Goal: Contribute content: Contribute content

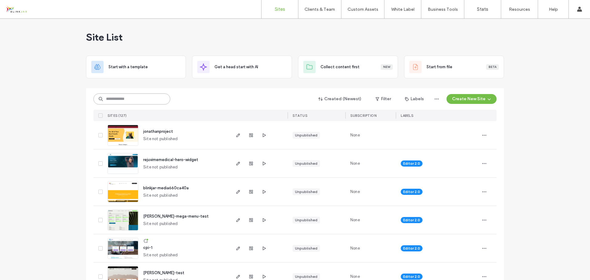
click at [133, 101] on input at bounding box center [131, 98] width 77 height 11
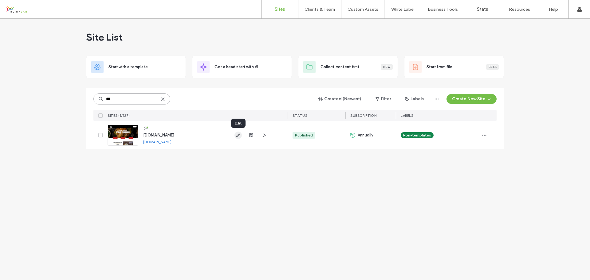
type input "***"
click at [236, 137] on icon "button" at bounding box center [238, 135] width 5 height 5
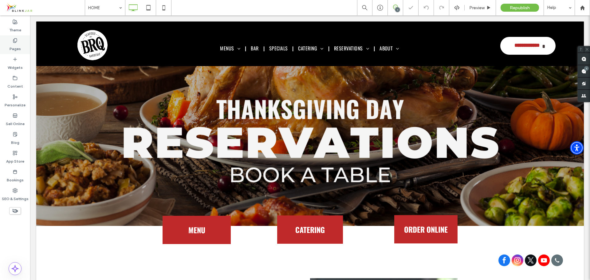
click at [12, 44] on label "Pages" at bounding box center [15, 47] width 11 height 9
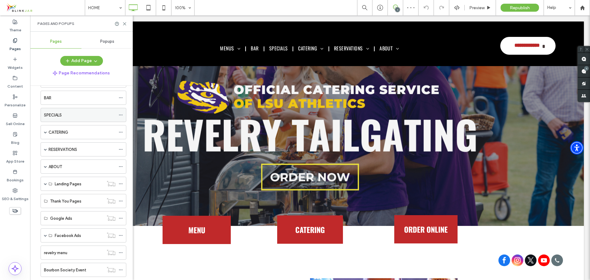
scroll to position [55, 0]
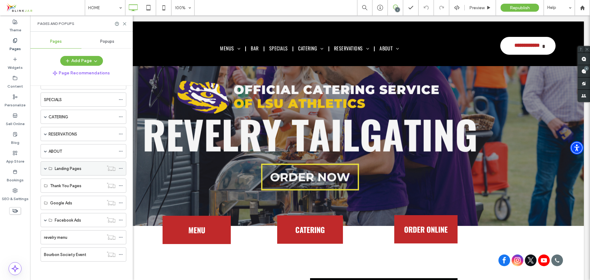
click at [59, 166] on label "Landing Pages" at bounding box center [68, 168] width 27 height 11
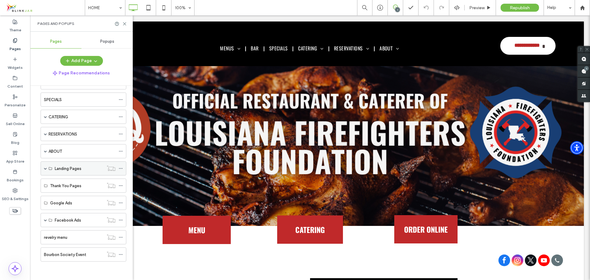
click at [44, 168] on span at bounding box center [45, 168] width 3 height 3
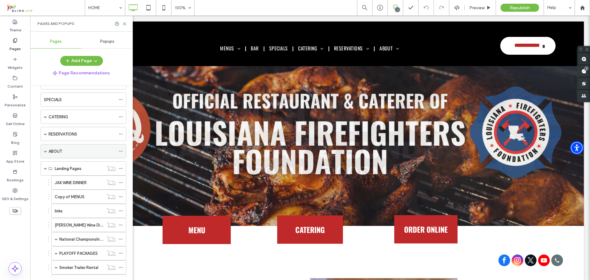
click at [48, 152] on div "ABOUT" at bounding box center [84, 151] width 86 height 14
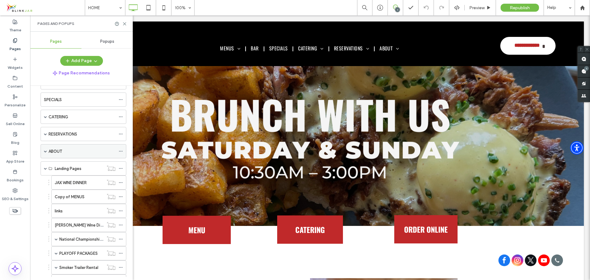
click at [45, 152] on span at bounding box center [45, 151] width 3 height 3
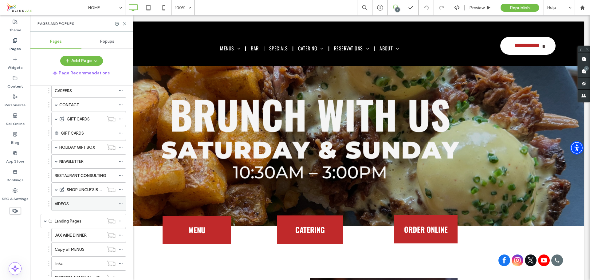
scroll to position [147, 0]
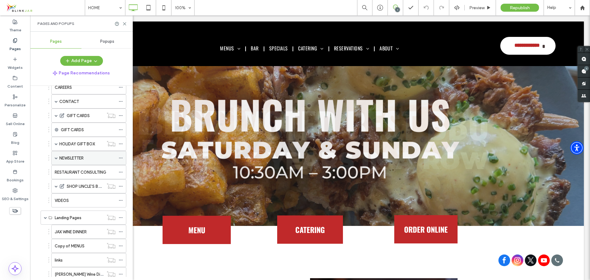
click at [55, 158] on span at bounding box center [56, 157] width 3 height 3
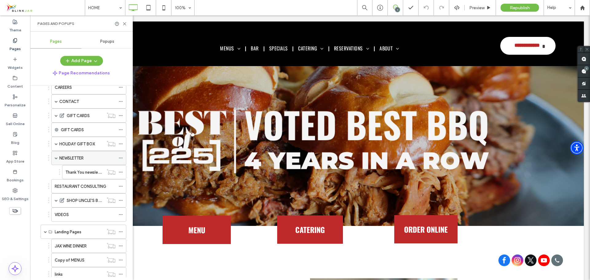
click at [80, 160] on label "NEWSLETTER" at bounding box center [71, 158] width 24 height 11
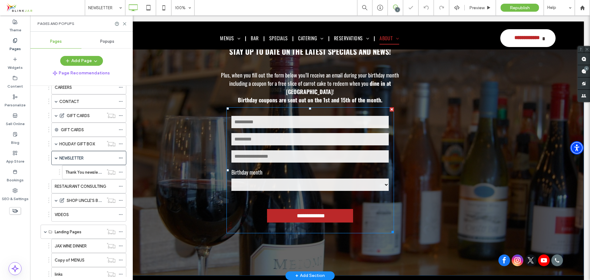
scroll to position [76, 0]
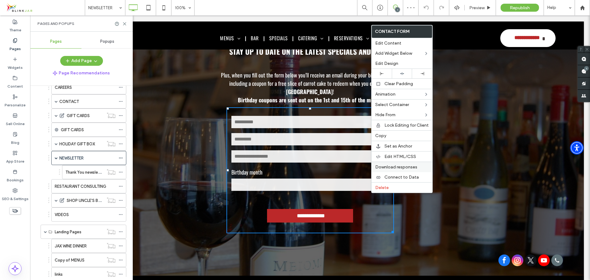
click at [409, 166] on span "Download responses" at bounding box center [396, 166] width 42 height 5
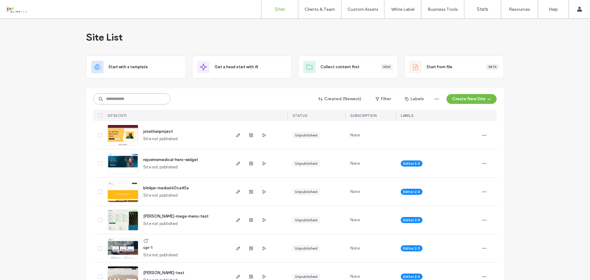
click at [145, 93] on input at bounding box center [131, 98] width 77 height 11
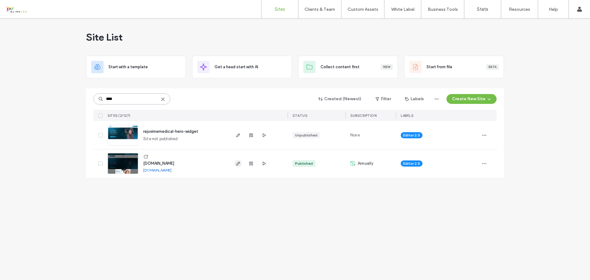
type input "****"
click at [237, 164] on use "button" at bounding box center [238, 164] width 4 height 4
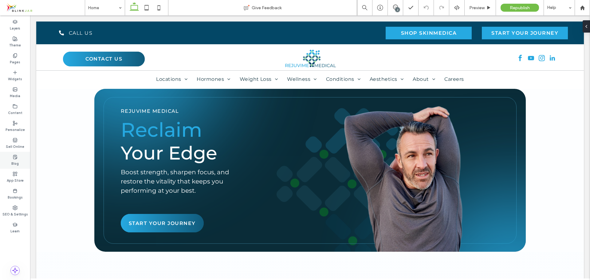
click at [17, 161] on label "Blog" at bounding box center [14, 162] width 7 height 7
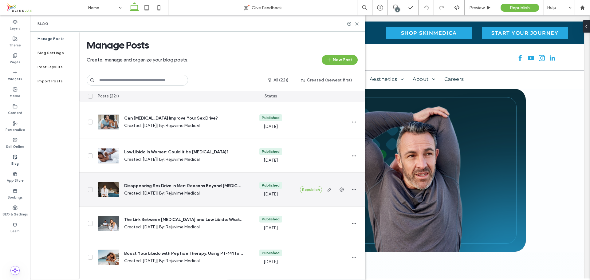
scroll to position [61, 0]
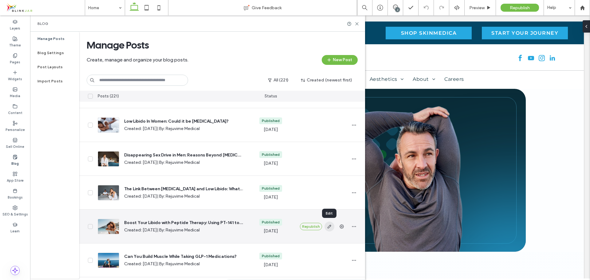
click at [330, 226] on icon "button" at bounding box center [329, 226] width 5 height 5
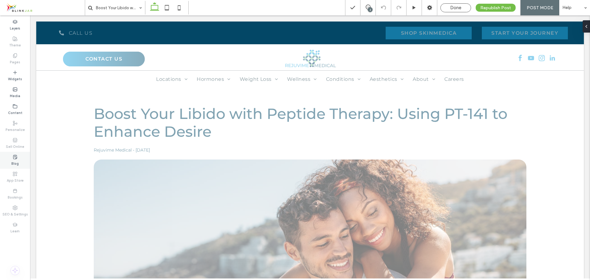
click at [14, 161] on label "Blog" at bounding box center [14, 162] width 7 height 7
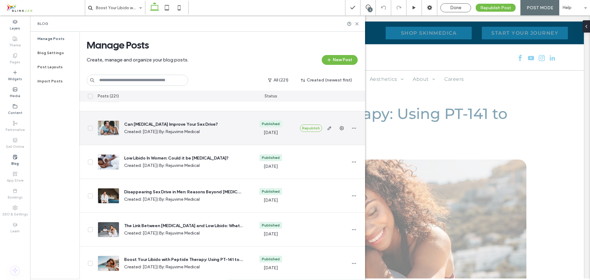
scroll to position [31, 0]
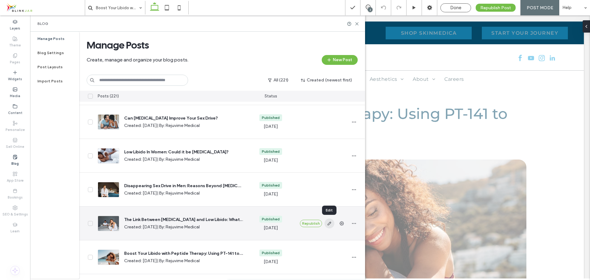
click at [329, 224] on icon "button" at bounding box center [329, 223] width 5 height 5
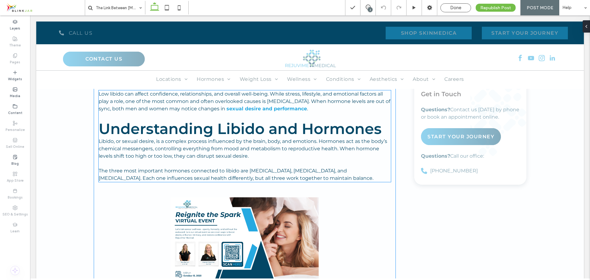
scroll to position [338, 0]
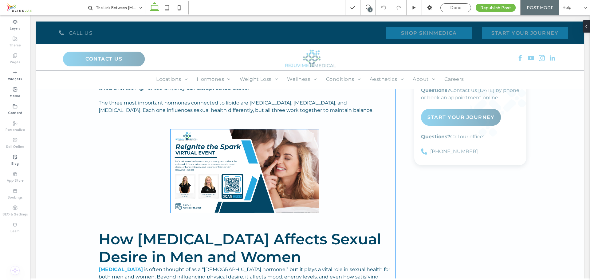
click at [296, 172] on img at bounding box center [244, 170] width 148 height 83
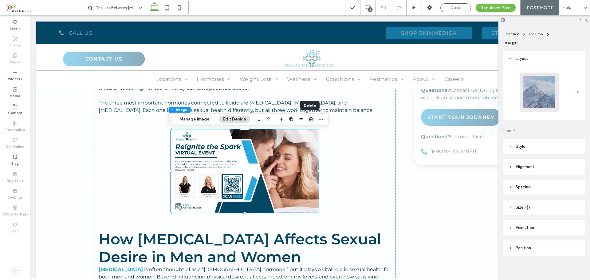
click at [310, 118] on use "button" at bounding box center [311, 119] width 4 height 4
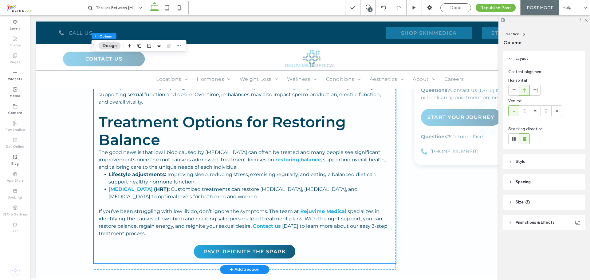
scroll to position [860, 0]
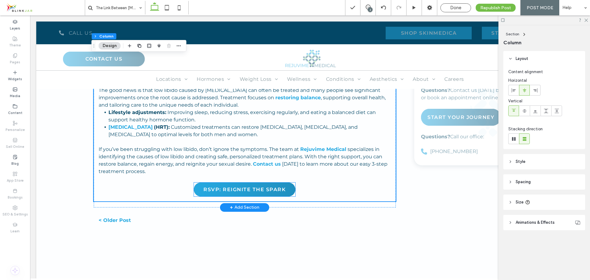
click at [287, 182] on link "RSVP: REIGNITE THE SPARK" at bounding box center [244, 189] width 101 height 14
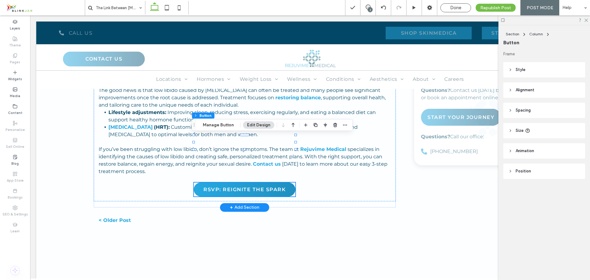
type input "**"
click at [227, 186] on span "RSVP: REIGNITE THE SPARK" at bounding box center [244, 189] width 82 height 6
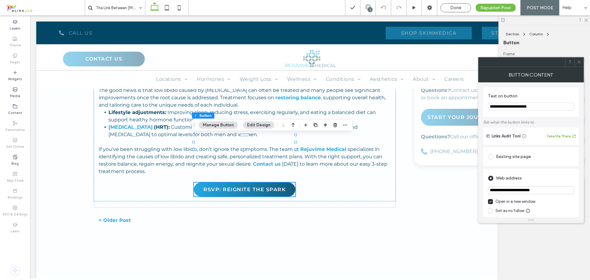
drag, startPoint x: 547, startPoint y: 107, endPoint x: 485, endPoint y: 107, distance: 62.0
click at [485, 107] on div "**********" at bounding box center [531, 101] width 96 height 29
type input "**********"
drag, startPoint x: 582, startPoint y: 207, endPoint x: 469, endPoint y: 197, distance: 113.4
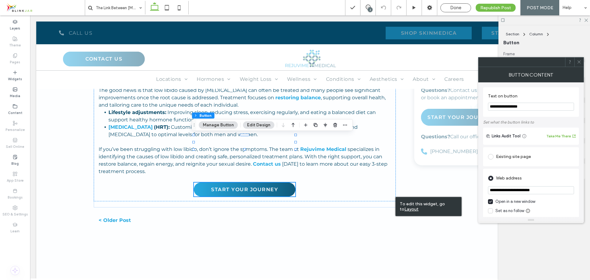
paste input "**********"
type input "**********"
click at [581, 62] on div at bounding box center [578, 61] width 9 height 9
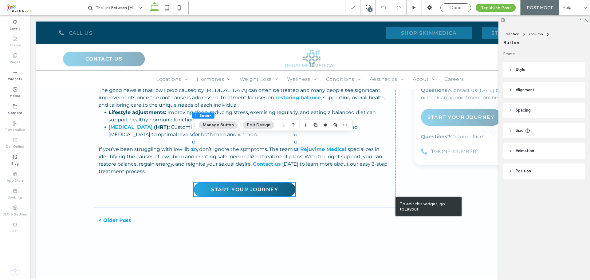
scroll to position [0, 0]
click at [523, 213] on div "Section Column Button Frame Style Primary Secondary Select Layout Button style …" at bounding box center [544, 152] width 92 height 255
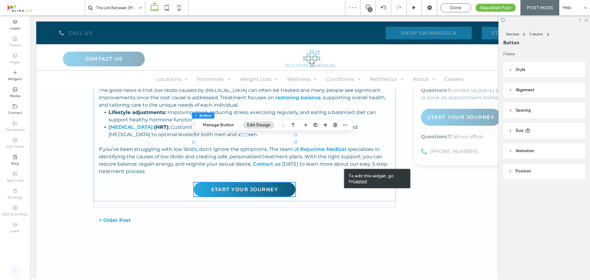
click at [519, 224] on div "Section Column Button Frame Style Primary Secondary Select Layout Button style …" at bounding box center [544, 152] width 92 height 255
click at [585, 20] on icon at bounding box center [585, 20] width 4 height 4
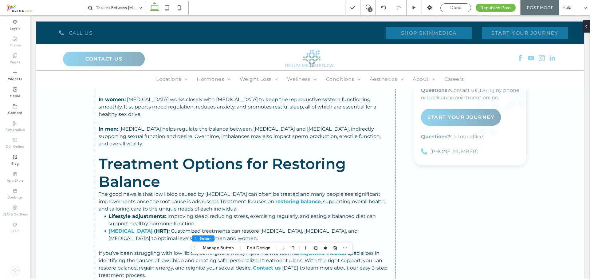
scroll to position [737, 0]
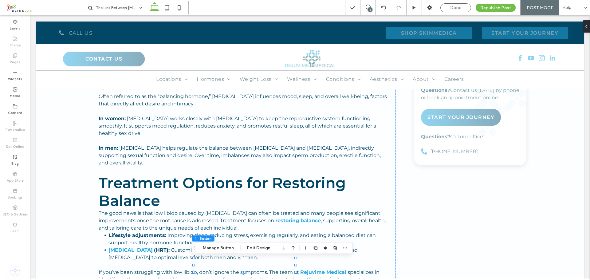
click at [407, 192] on div "The Link Between Hormone Imbalance and Low Libido: What You Need to Know Rejuvi…" at bounding box center [309, 10] width 547 height 1317
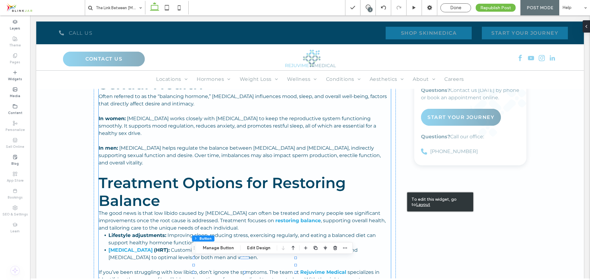
click at [387, 232] on li "Lifestyle adjustments: Improving sleep, reducing stress, exercising regularly, …" at bounding box center [249, 239] width 282 height 15
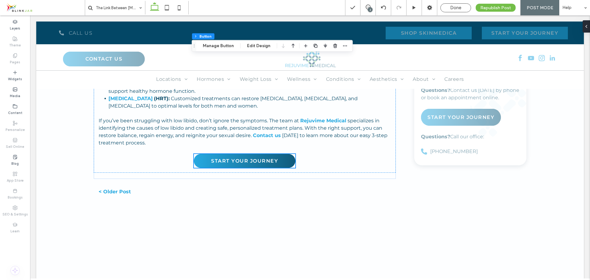
scroll to position [798, 0]
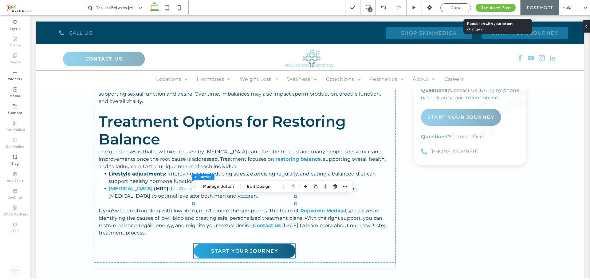
click at [495, 7] on span "Republish Post" at bounding box center [495, 7] width 31 height 5
click at [507, 7] on span "Republish Post" at bounding box center [495, 7] width 31 height 5
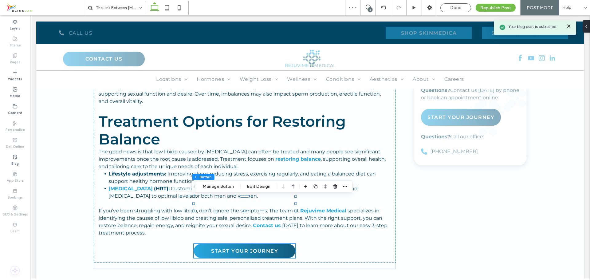
click at [464, 8] on div "Done" at bounding box center [455, 8] width 30 height 6
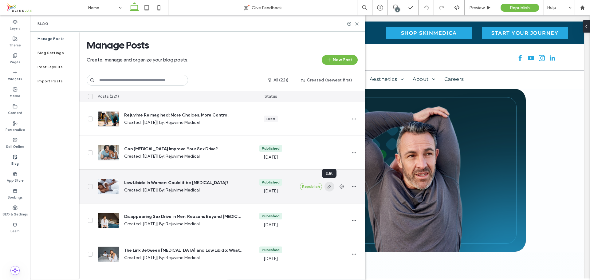
click at [328, 186] on icon "button" at bounding box center [329, 186] width 5 height 5
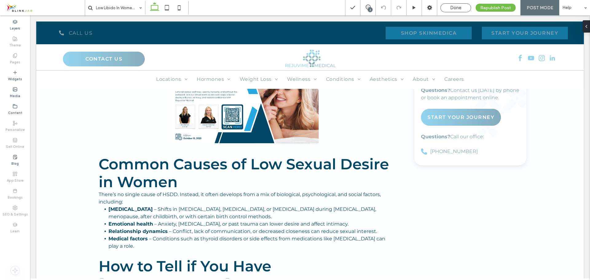
scroll to position [369, 0]
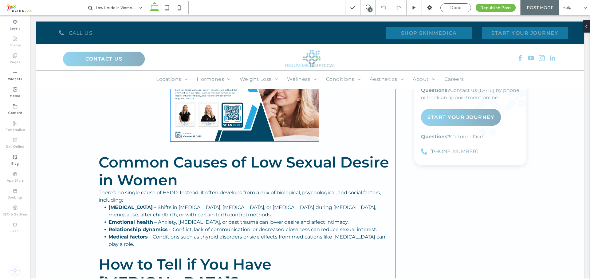
click at [302, 141] on img at bounding box center [244, 99] width 148 height 83
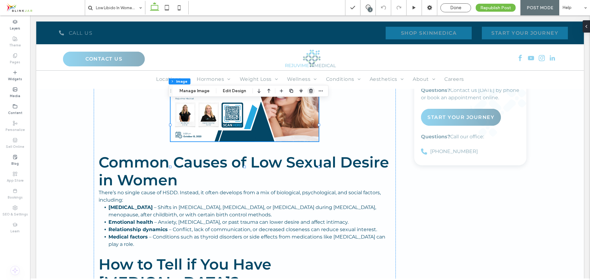
click at [311, 90] on use "button" at bounding box center [311, 91] width 4 height 4
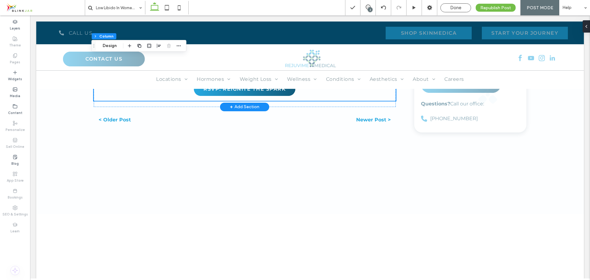
scroll to position [891, 0]
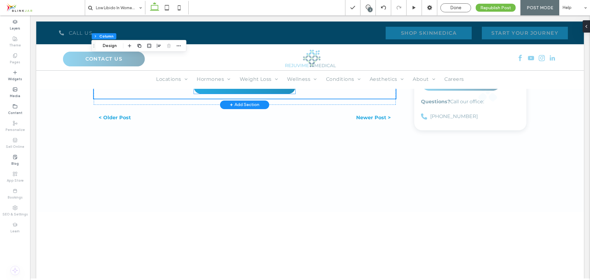
click at [284, 94] on link "RSVP: Reignite the spark" at bounding box center [244, 87] width 101 height 14
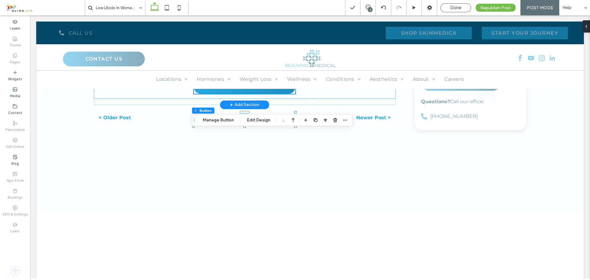
click at [281, 94] on link "RSVP: Reignite the spark" at bounding box center [244, 87] width 101 height 14
click at [273, 90] on span "RSVP: Reignite the spark" at bounding box center [244, 87] width 82 height 6
click at [219, 119] on button "Manage Button" at bounding box center [218, 119] width 39 height 7
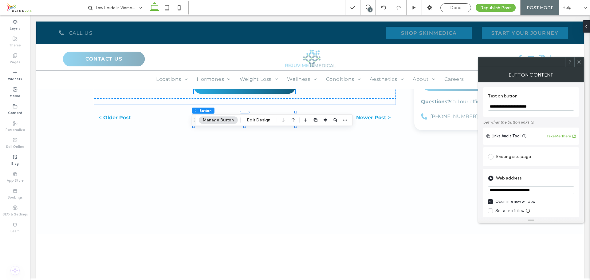
drag, startPoint x: 567, startPoint y: 123, endPoint x: 474, endPoint y: 110, distance: 94.2
type input "**********"
drag, startPoint x: 568, startPoint y: 208, endPoint x: 472, endPoint y: 201, distance: 96.7
paste input "**********"
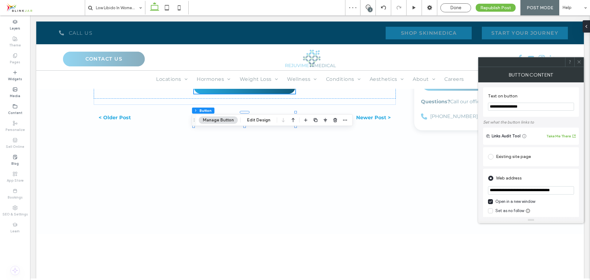
type input "**********"
click at [579, 61] on use at bounding box center [578, 61] width 3 height 3
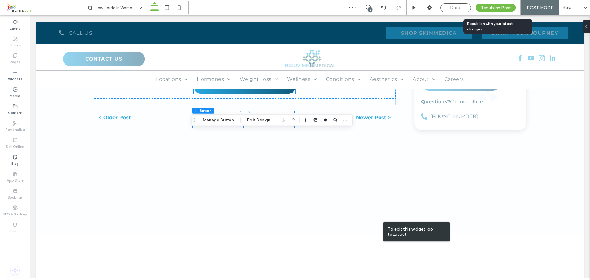
click at [504, 6] on span "Republish Post" at bounding box center [495, 7] width 31 height 5
click at [506, 8] on span "Republish Post" at bounding box center [495, 7] width 31 height 5
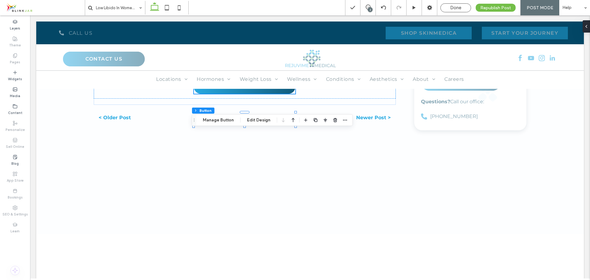
drag, startPoint x: 459, startPoint y: 9, endPoint x: 441, endPoint y: 41, distance: 37.1
click at [459, 9] on span "Done" at bounding box center [455, 8] width 11 height 6
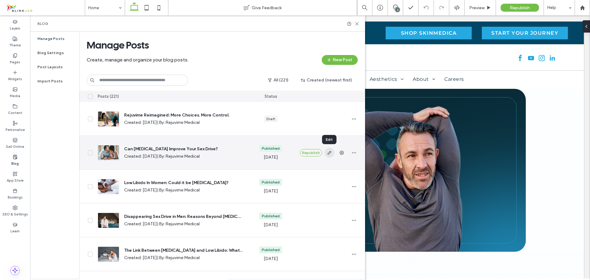
click at [328, 154] on icon "button" at bounding box center [329, 152] width 5 height 5
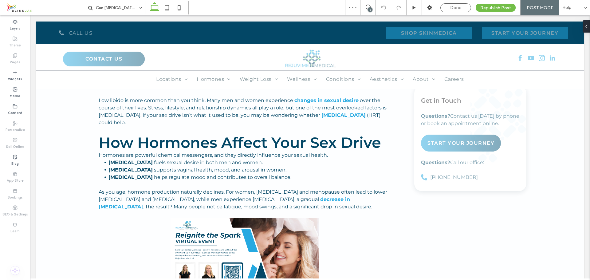
scroll to position [369, 0]
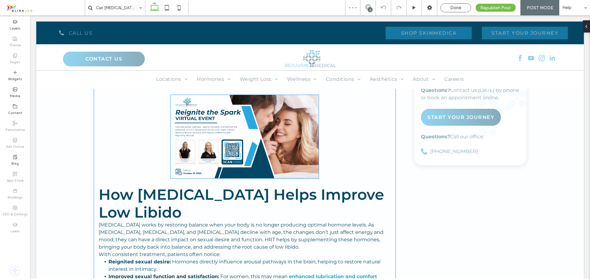
click at [270, 168] on img at bounding box center [244, 136] width 148 height 83
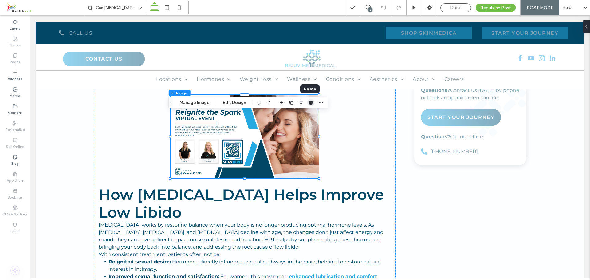
click at [310, 103] on icon "button" at bounding box center [310, 102] width 5 height 5
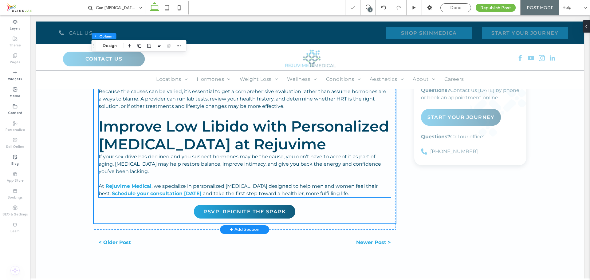
scroll to position [768, 0]
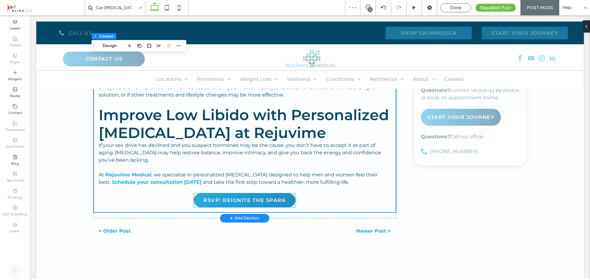
click at [288, 207] on link "RSVP: REIGNITE THE SPARK" at bounding box center [244, 200] width 101 height 14
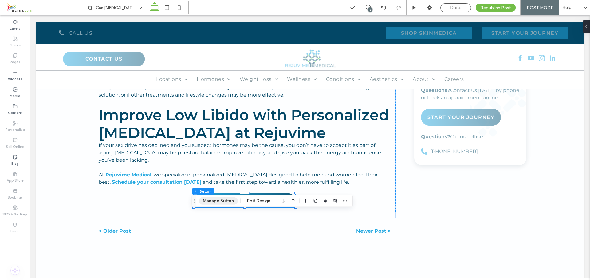
click at [223, 202] on button "Manage Button" at bounding box center [218, 200] width 39 height 7
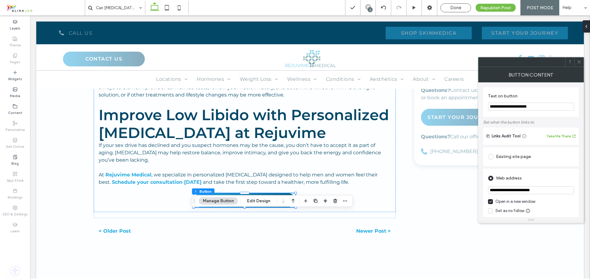
drag, startPoint x: 577, startPoint y: 123, endPoint x: 454, endPoint y: 133, distance: 122.9
type input "**********"
click at [554, 192] on input "**********" at bounding box center [531, 190] width 86 height 8
drag, startPoint x: 584, startPoint y: 207, endPoint x: 468, endPoint y: 201, distance: 116.2
paste input "**********"
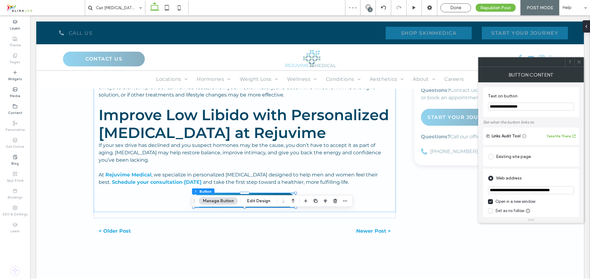
scroll to position [0, 6]
type input "**********"
click at [578, 62] on icon at bounding box center [578, 62] width 5 height 5
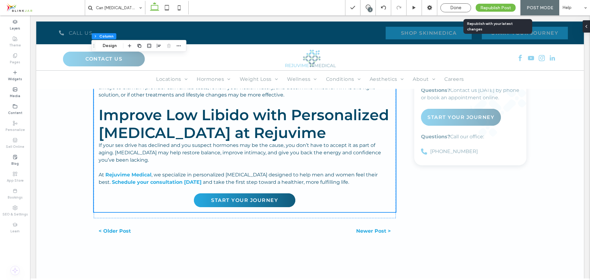
click at [501, 7] on span "Republish Post" at bounding box center [495, 7] width 31 height 5
click at [494, 8] on span "Republish Post" at bounding box center [495, 7] width 31 height 5
click at [458, 8] on span "Done" at bounding box center [455, 8] width 11 height 6
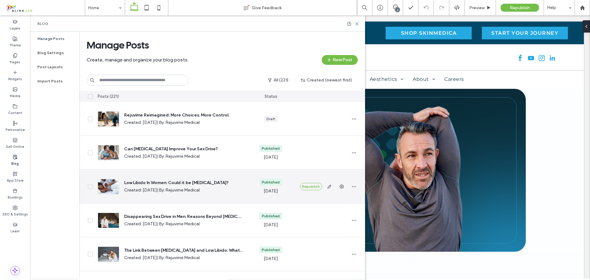
scroll to position [31, 0]
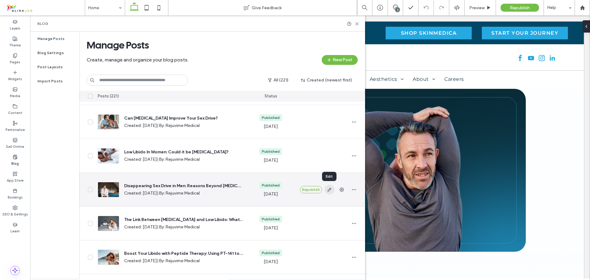
click at [330, 190] on icon "button" at bounding box center [329, 189] width 5 height 5
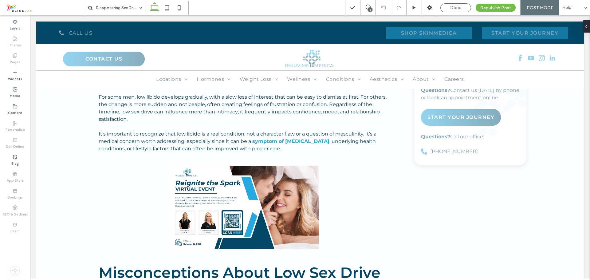
scroll to position [399, 0]
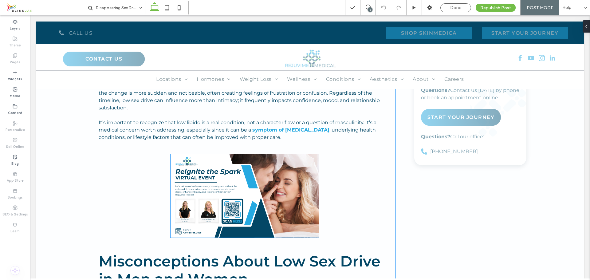
click at [270, 191] on img at bounding box center [244, 195] width 148 height 83
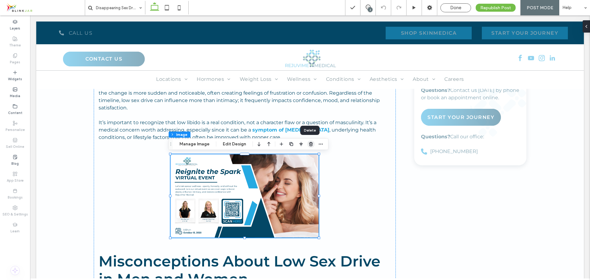
click at [309, 144] on use "button" at bounding box center [311, 144] width 4 height 4
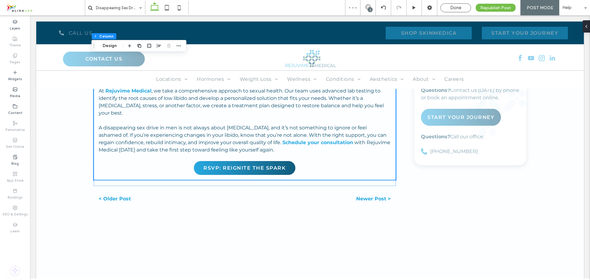
scroll to position [891, 0]
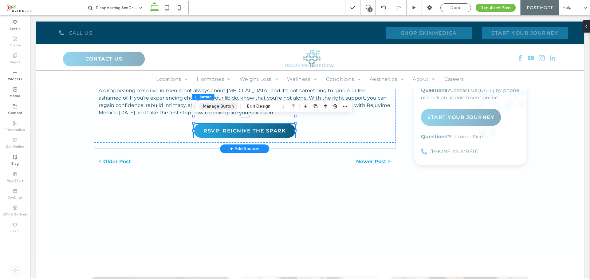
click at [216, 106] on button "Manage Button" at bounding box center [218, 106] width 39 height 7
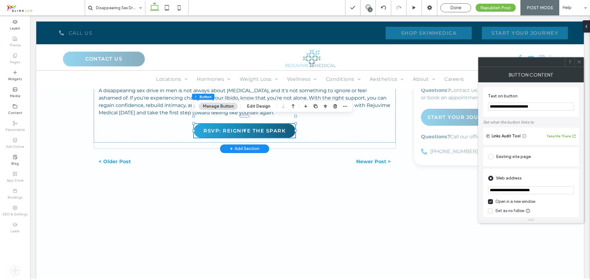
drag, startPoint x: 583, startPoint y: 121, endPoint x: 454, endPoint y: 109, distance: 129.0
type input "**********"
click at [559, 190] on input "**********" at bounding box center [531, 190] width 86 height 8
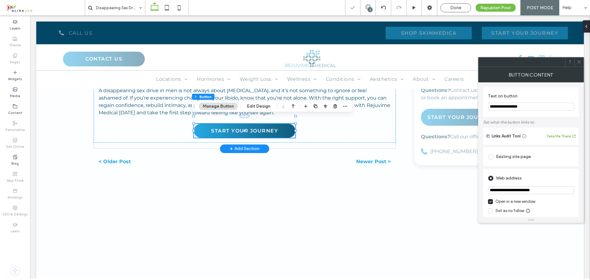
paste input "**********"
type input "**********"
click at [578, 62] on icon at bounding box center [578, 62] width 5 height 5
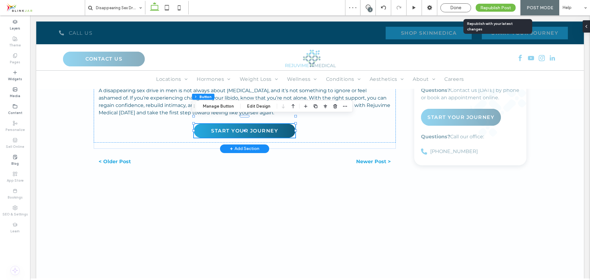
click at [500, 7] on span "Republish Post" at bounding box center [495, 7] width 31 height 5
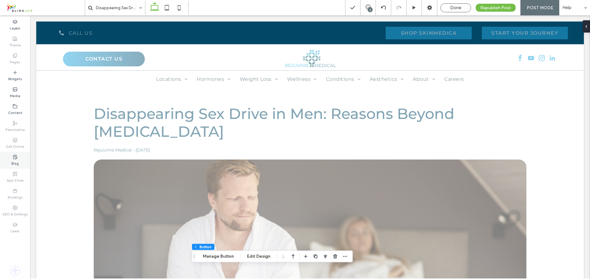
drag, startPoint x: 14, startPoint y: 161, endPoint x: 2, endPoint y: 158, distance: 12.1
click at [14, 161] on label "Blog" at bounding box center [14, 162] width 7 height 7
